Goal: Task Accomplishment & Management: Manage account settings

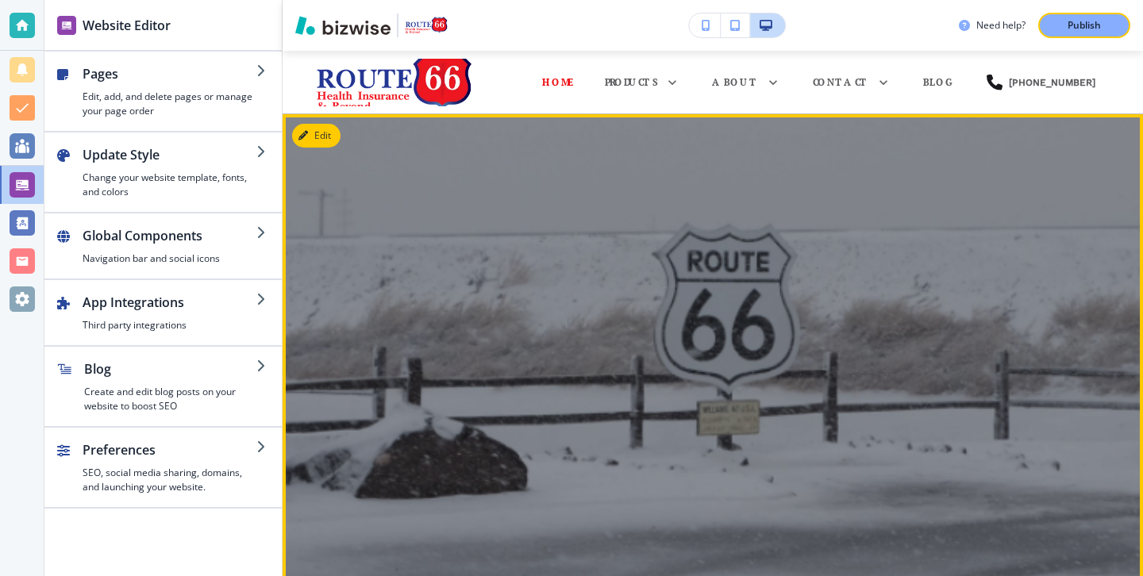
click at [342, 142] on div at bounding box center [713, 370] width 861 height 461
click at [330, 136] on button "Edit This Section" at bounding box center [345, 136] width 107 height 24
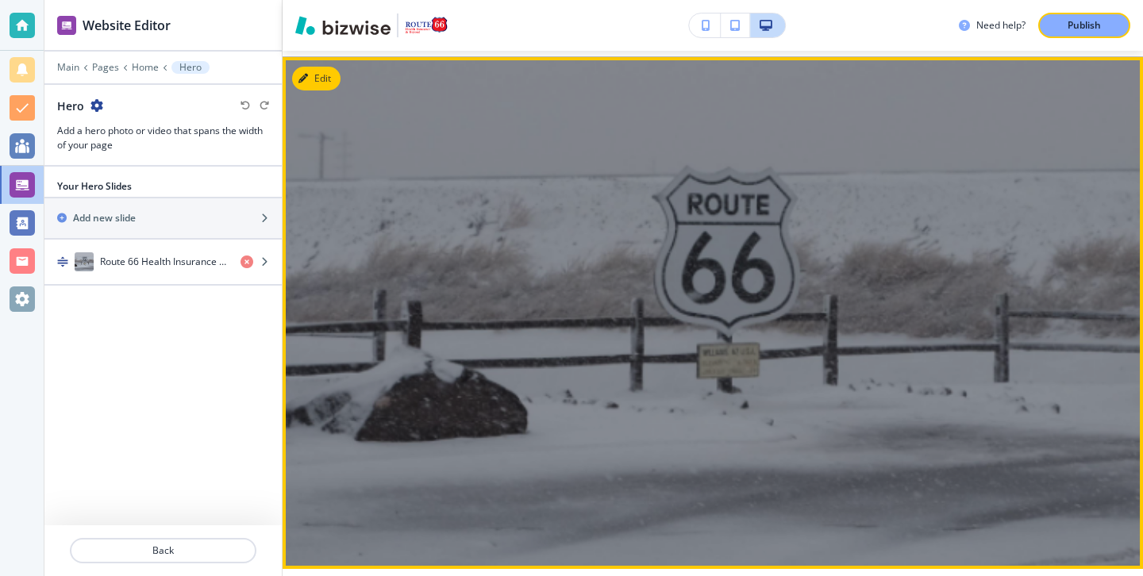
scroll to position [64, 0]
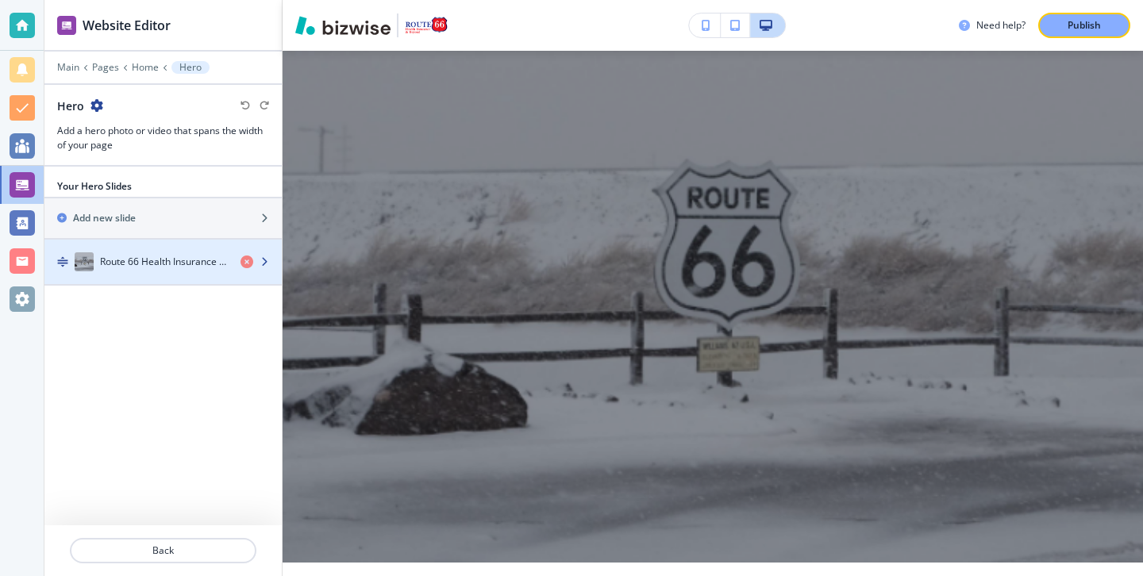
click at [188, 267] on h4 "Route 66 Health Insurance & Beyond" at bounding box center [164, 262] width 128 height 14
click at [187, 266] on h4 "Route 66 Health Insurance & Beyond" at bounding box center [164, 262] width 128 height 14
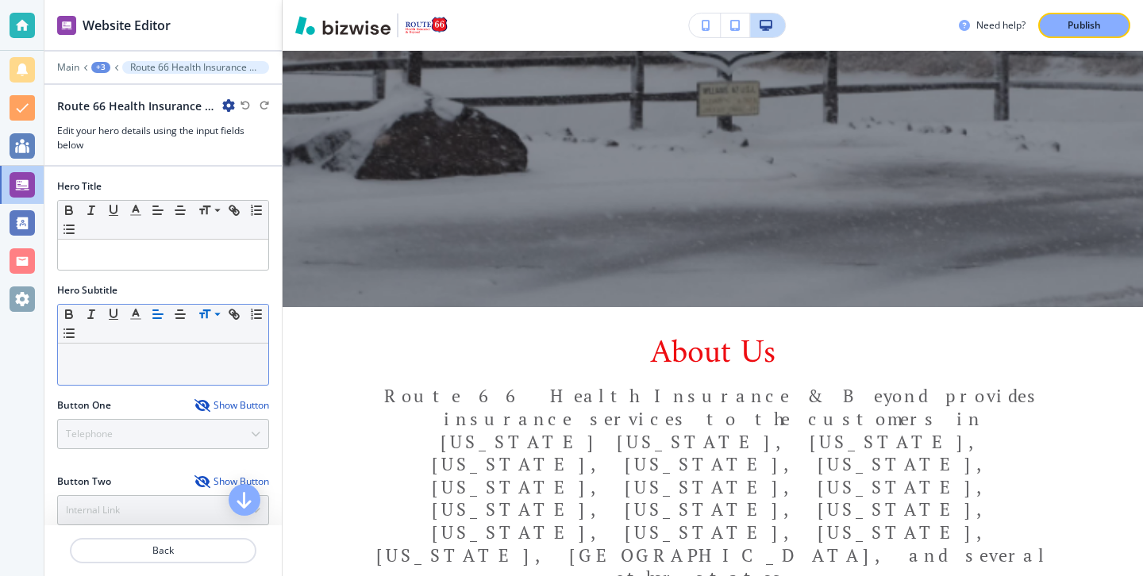
scroll to position [162, 0]
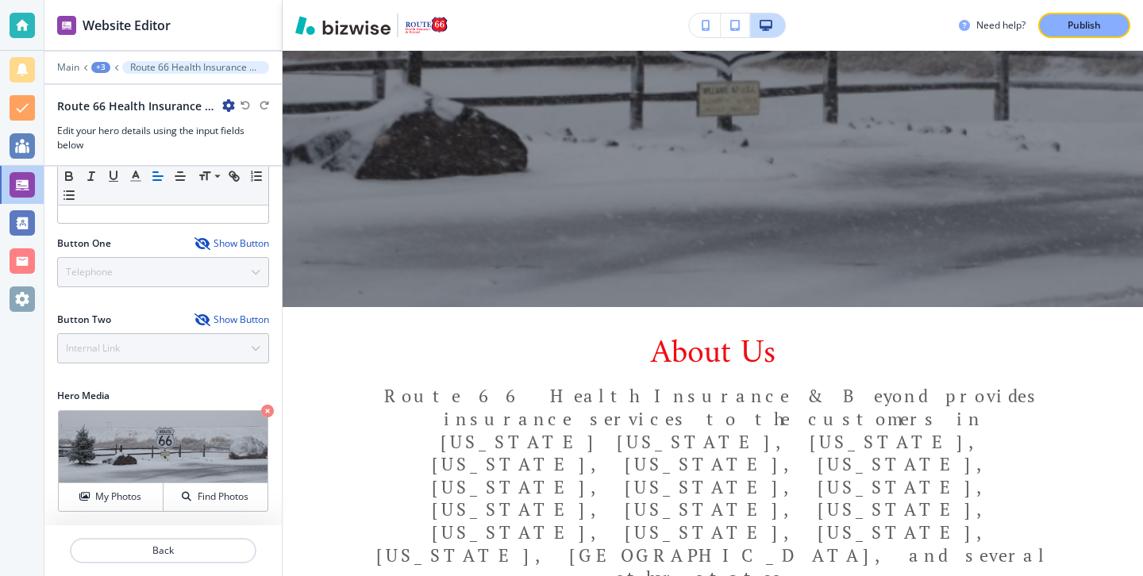
click at [117, 519] on div "Hero Media Crop My Photos Find Photos" at bounding box center [162, 457] width 237 height 137
click at [129, 498] on h4 "My Photos" at bounding box center [118, 497] width 46 height 14
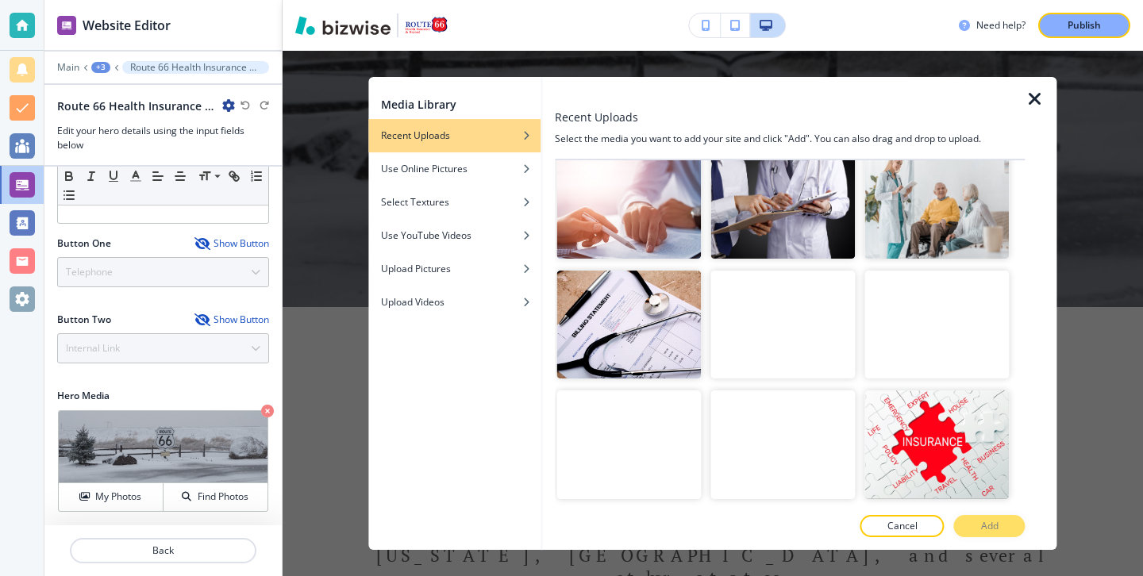
scroll to position [1226, 0]
click at [938, 315] on video "button" at bounding box center [937, 324] width 144 height 109
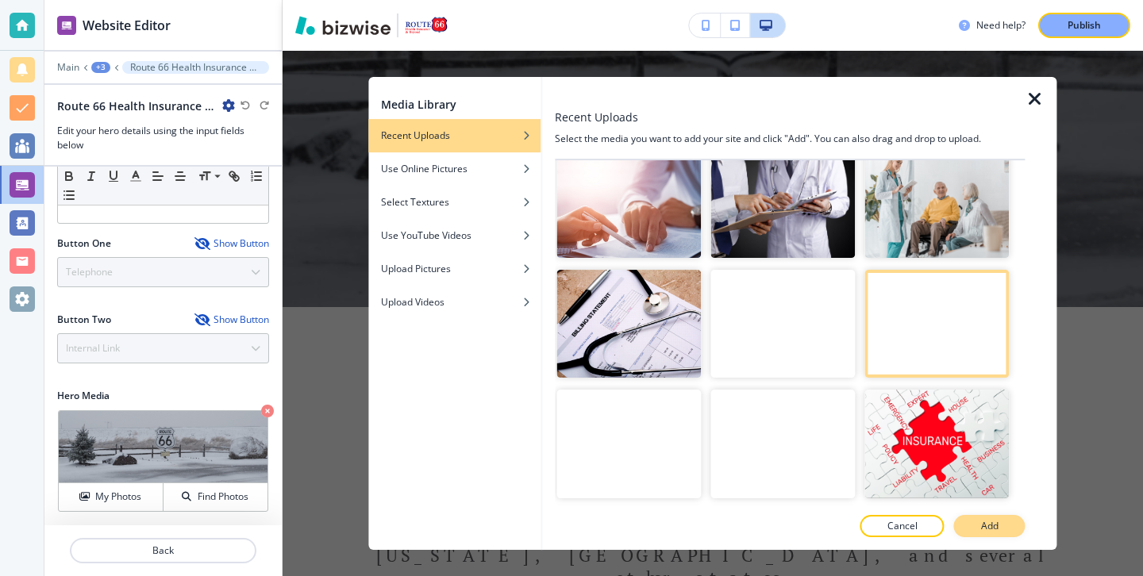
click at [979, 526] on button "Add" at bounding box center [989, 526] width 71 height 22
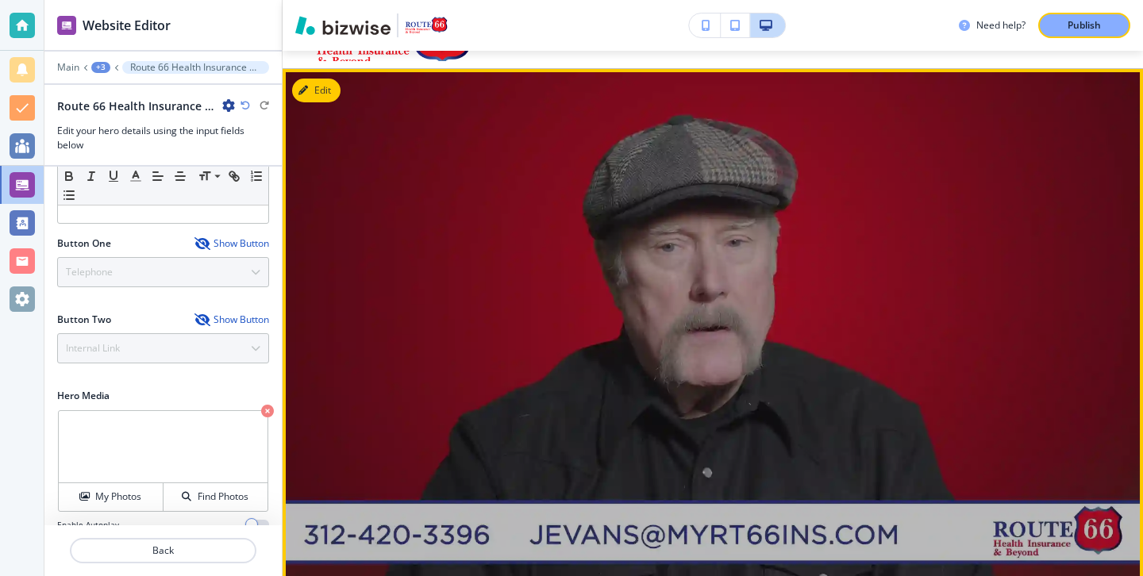
scroll to position [60, 0]
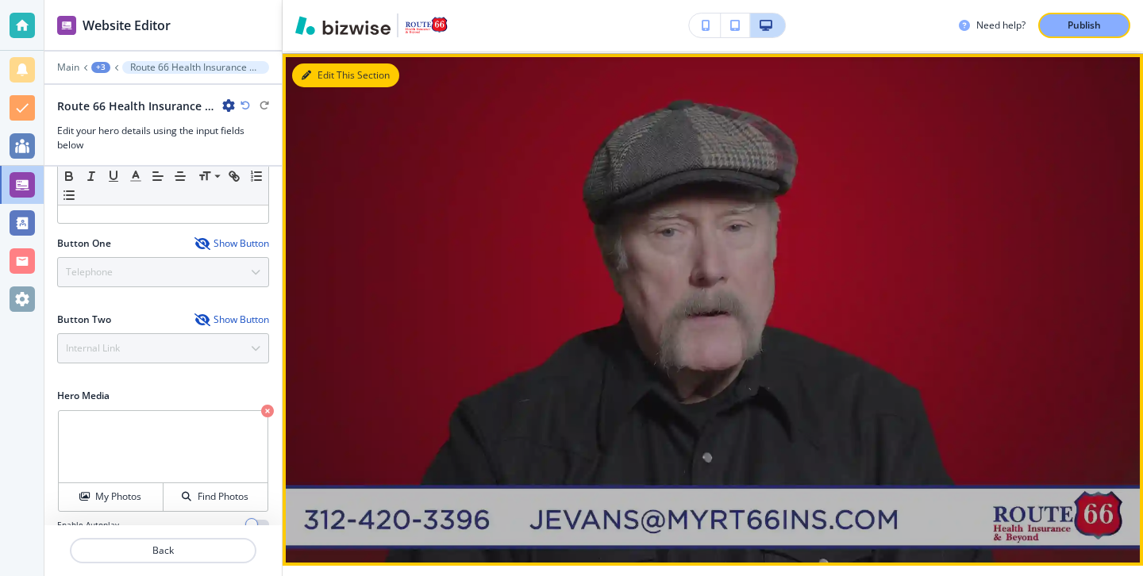
click at [322, 82] on button "Edit This Section" at bounding box center [345, 76] width 107 height 24
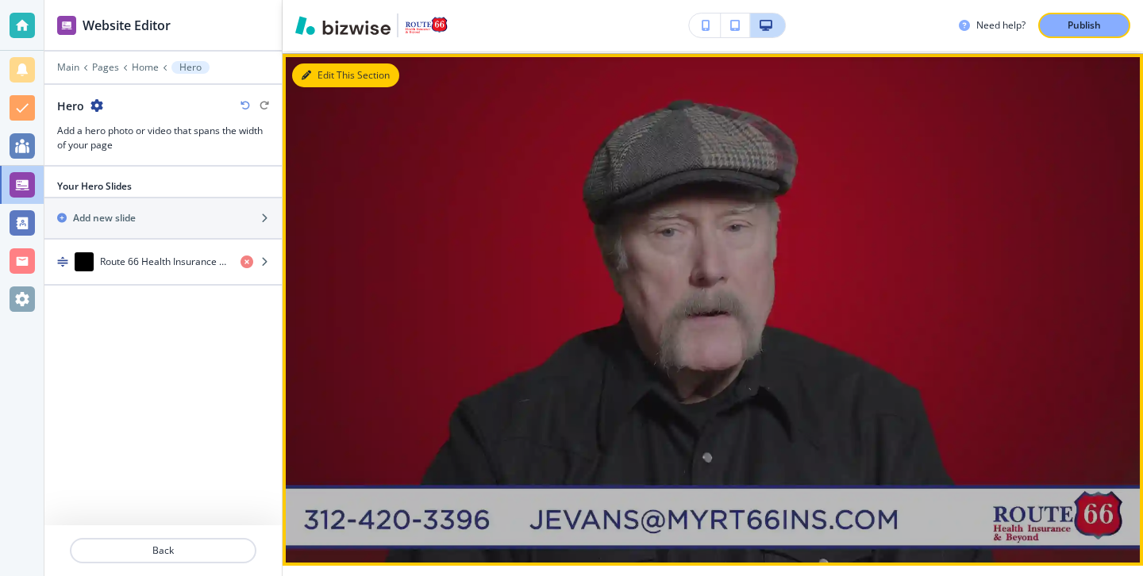
scroll to position [64, 0]
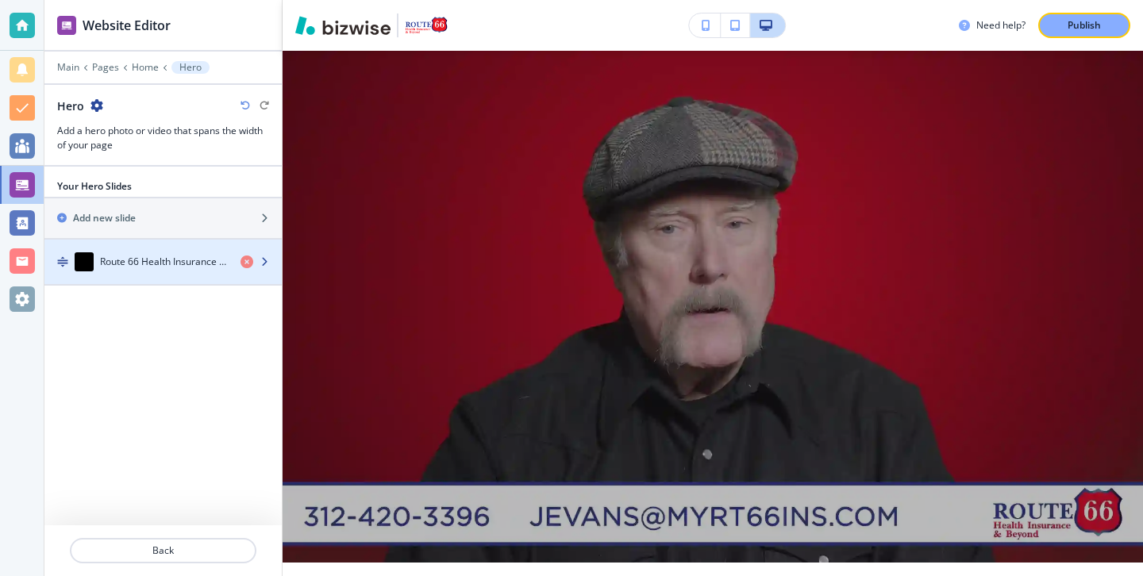
click at [160, 250] on div "button" at bounding box center [162, 246] width 237 height 13
click at [160, 251] on div "button" at bounding box center [162, 246] width 237 height 13
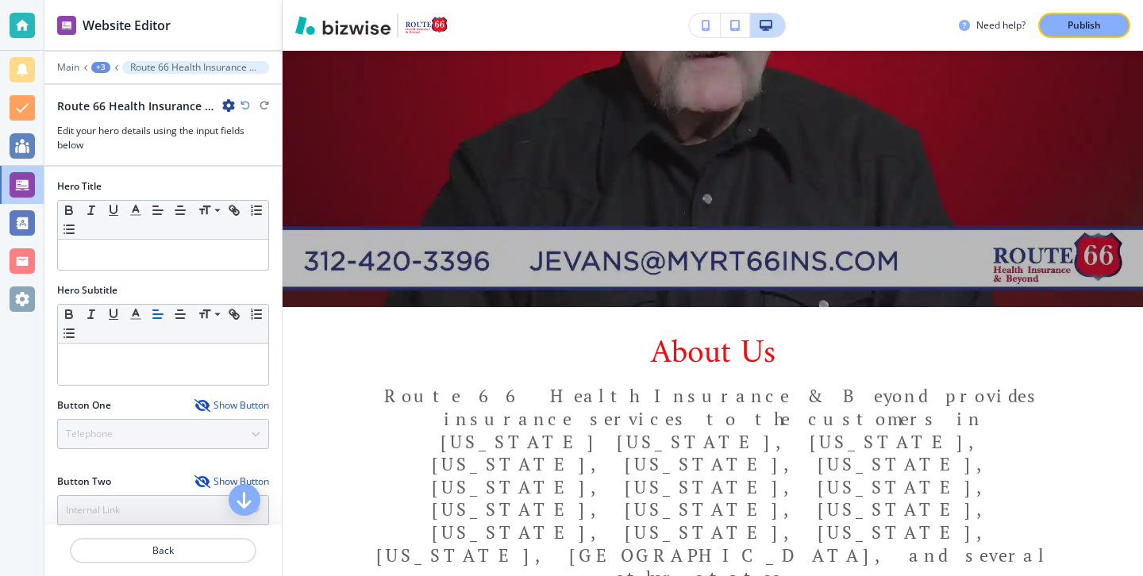
scroll to position [180, 0]
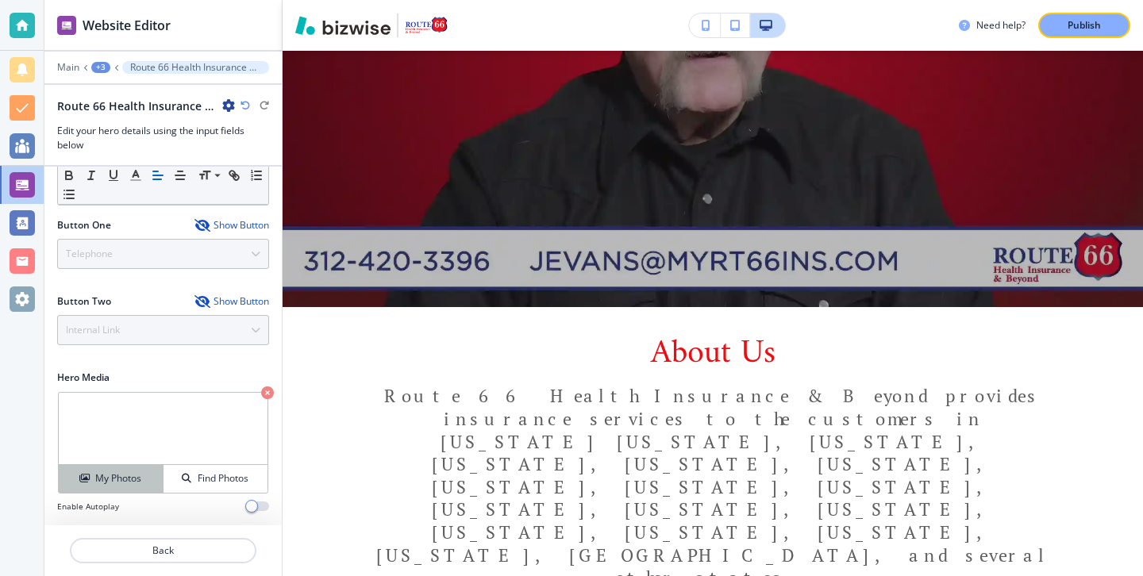
click at [119, 487] on button "My Photos" at bounding box center [111, 479] width 105 height 28
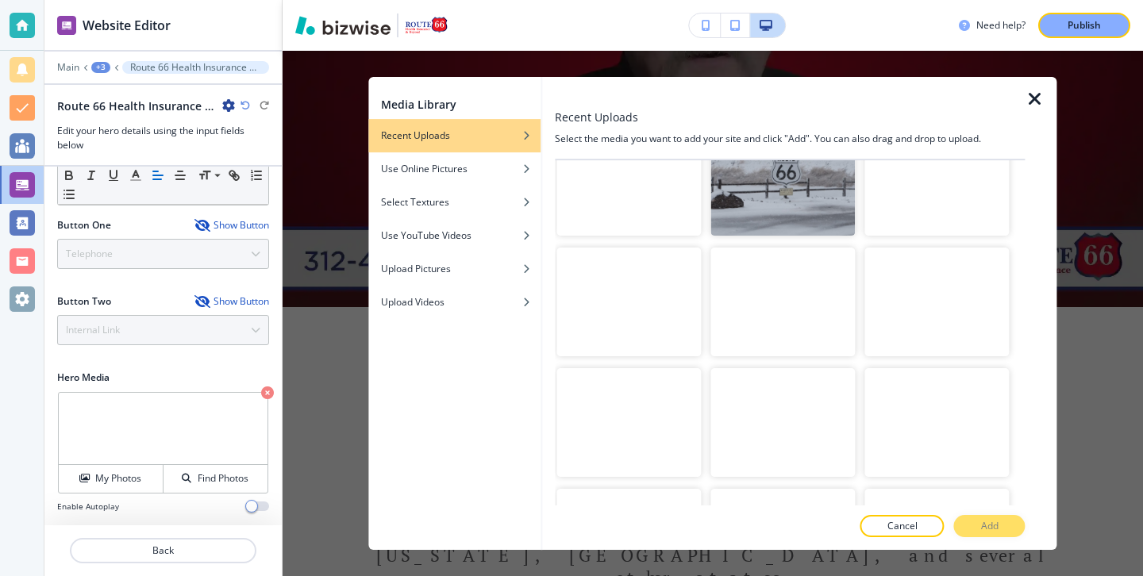
scroll to position [7527, 0]
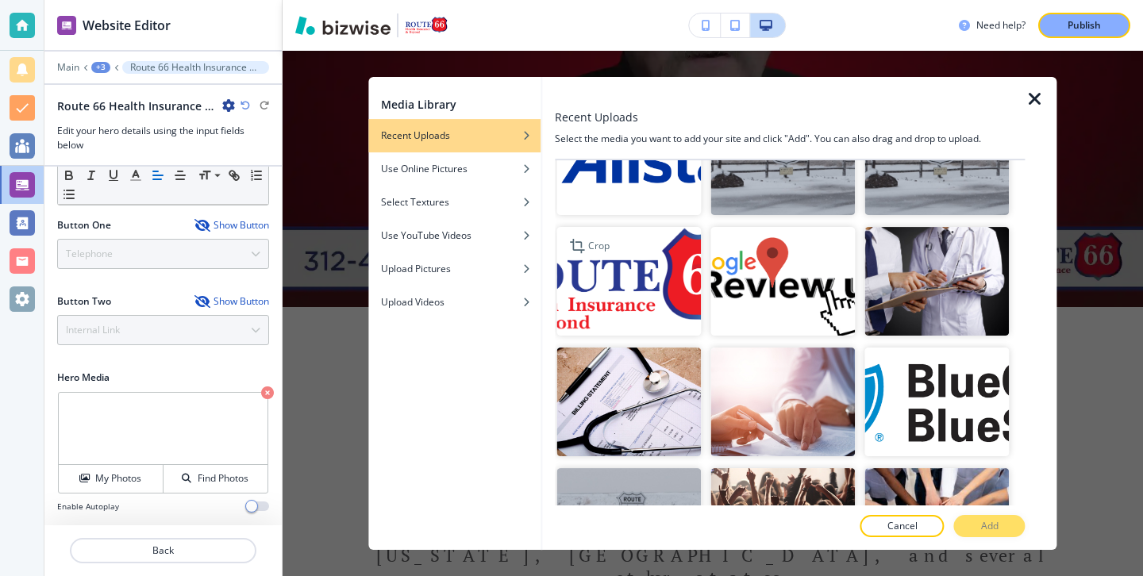
click at [664, 317] on img "button" at bounding box center [629, 281] width 144 height 109
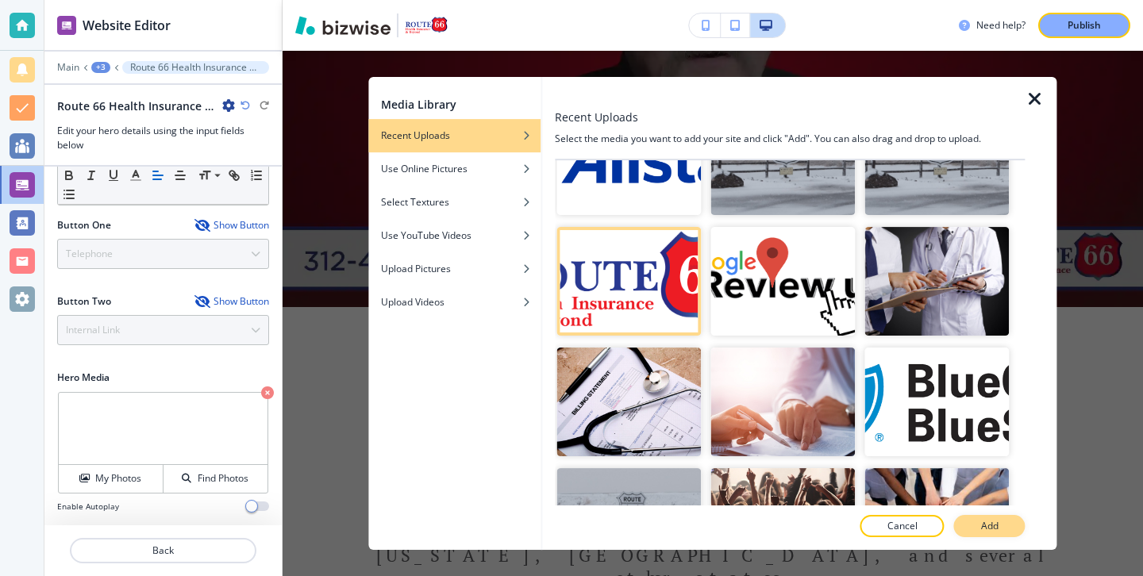
click at [961, 525] on button "Add" at bounding box center [989, 526] width 71 height 22
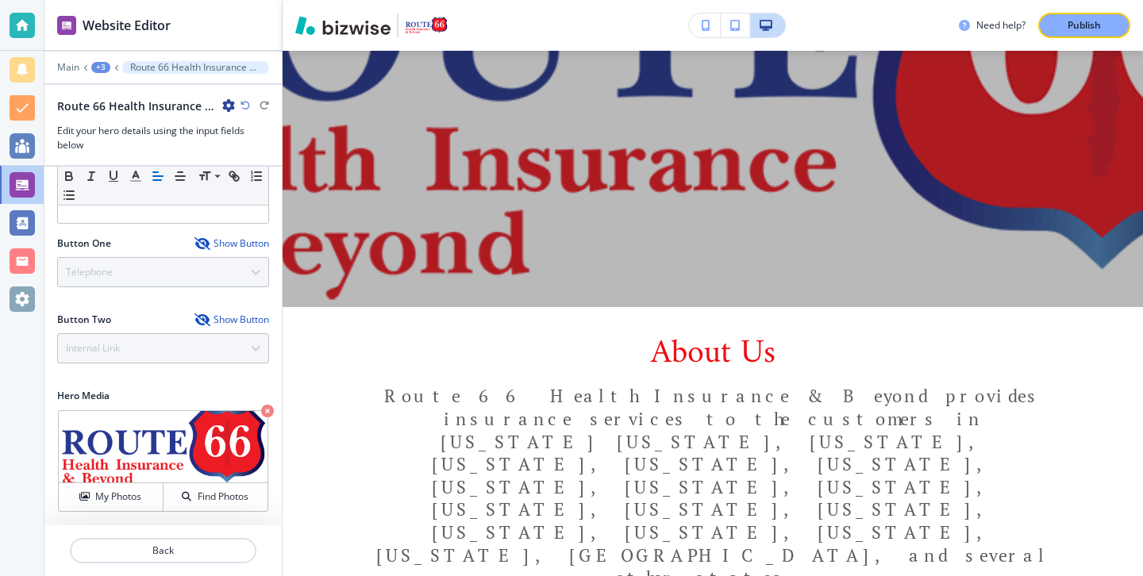
scroll to position [0, 0]
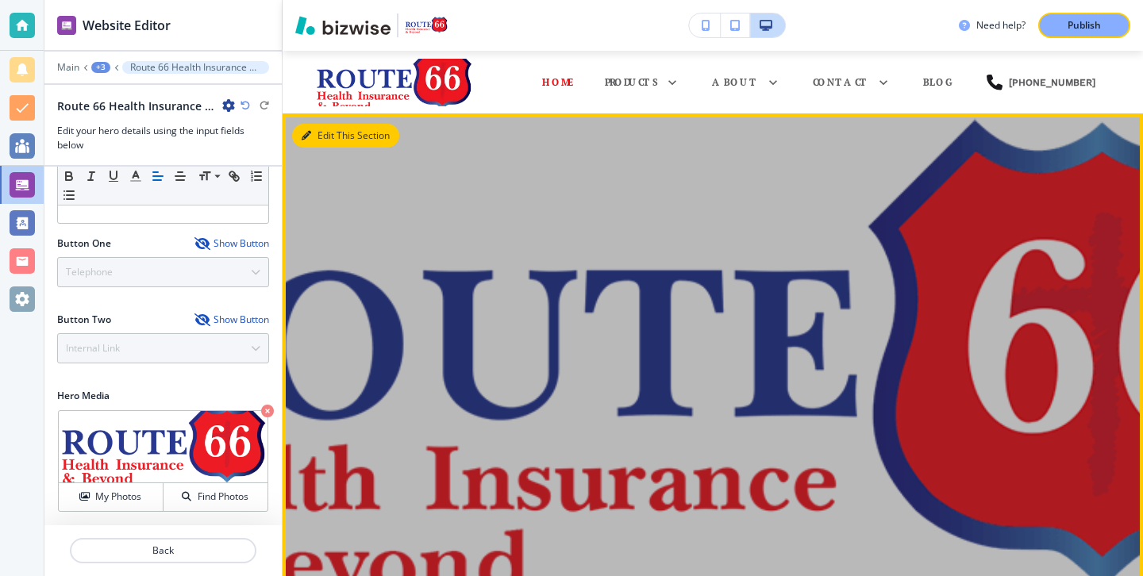
click at [326, 129] on button "Edit This Section" at bounding box center [345, 136] width 107 height 24
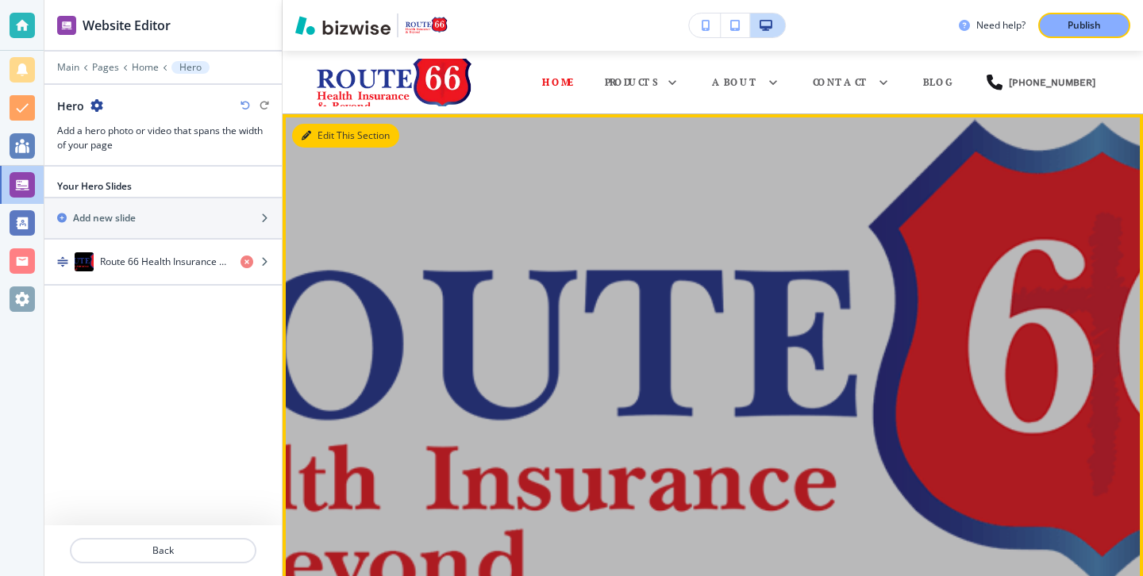
scroll to position [64, 0]
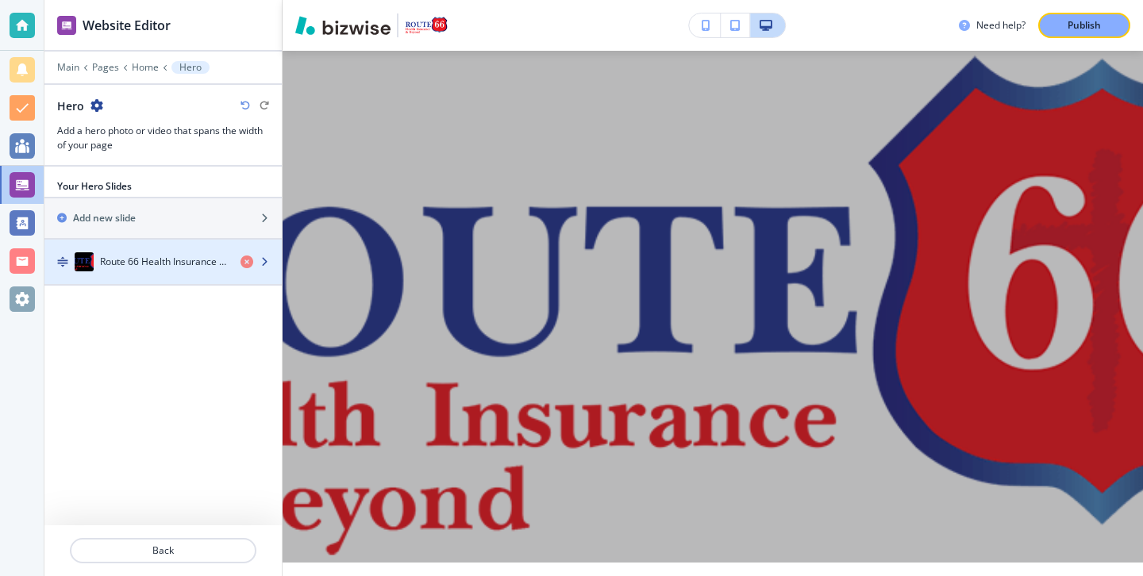
click at [154, 268] on h4 "Route 66 Health Insurance & Beyond" at bounding box center [164, 262] width 128 height 14
click at [154, 268] on div "Route 66 Health Insurance & Beyond" at bounding box center [135, 261] width 183 height 19
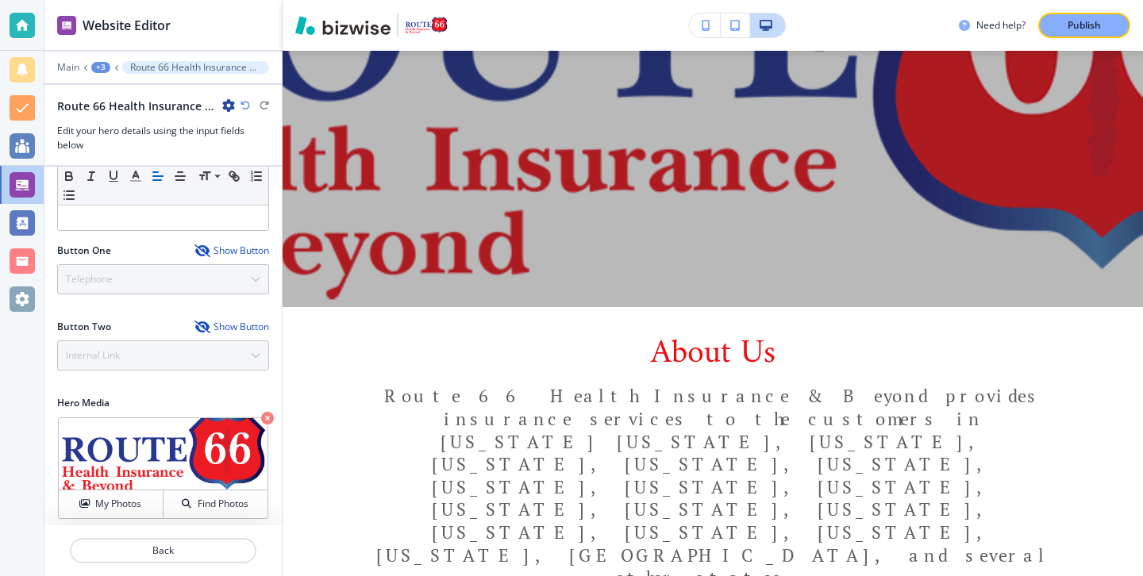
scroll to position [162, 0]
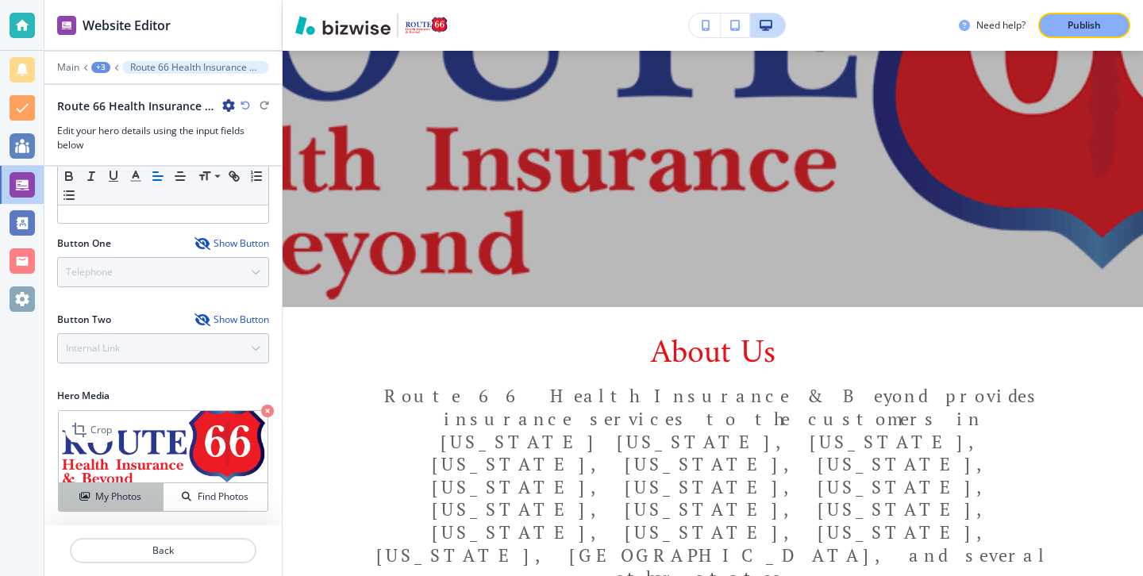
click at [134, 497] on h4 "My Photos" at bounding box center [118, 497] width 46 height 14
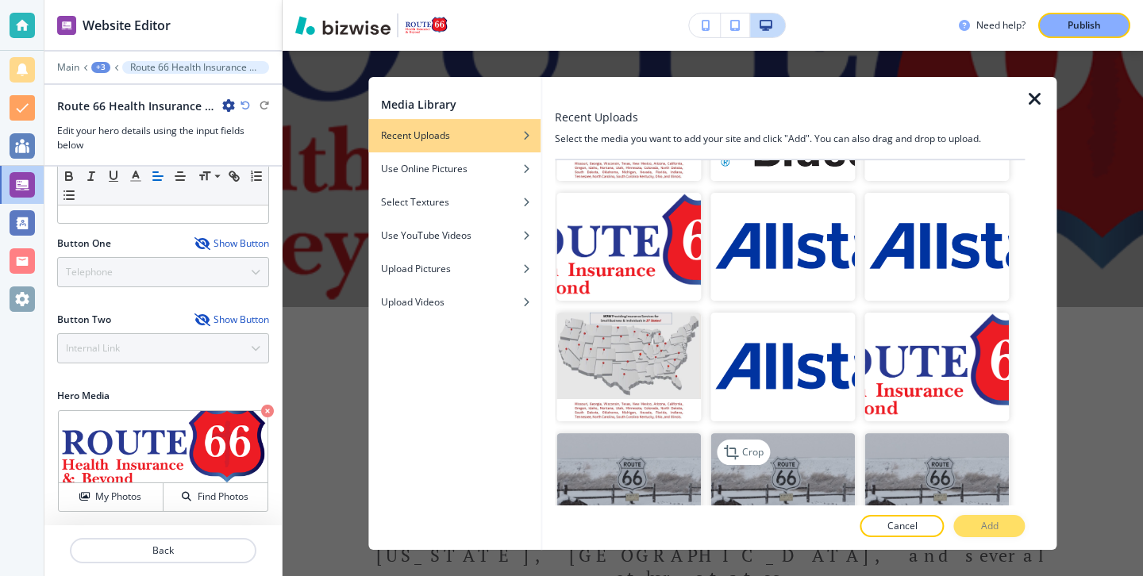
scroll to position [9894, 0]
